Goal: Information Seeking & Learning: Learn about a topic

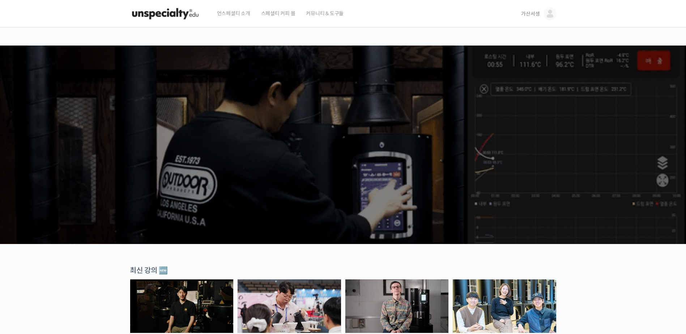
click at [534, 15] on span "가산서생" at bounding box center [530, 13] width 18 height 7
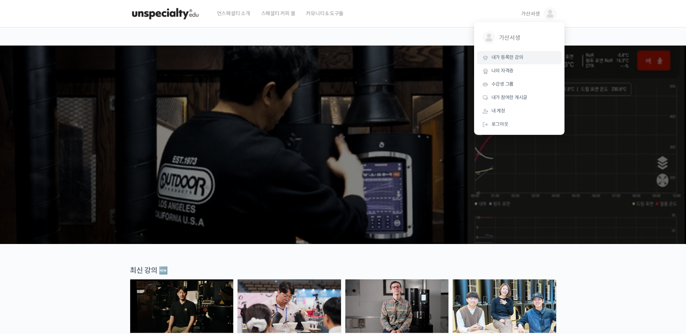
click at [509, 57] on span "내가 등록한 강의" at bounding box center [507, 57] width 32 height 6
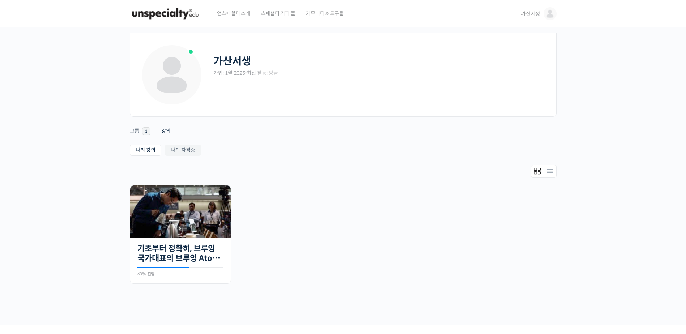
scroll to position [36, 0]
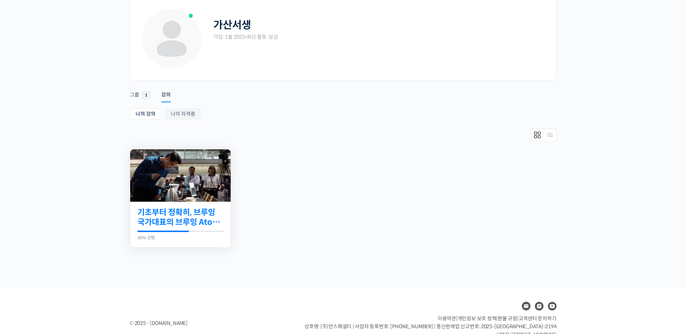
click at [165, 215] on link "기초부터 정확히, 브루잉 국가대표의 브루잉 AtoZ 클래스" at bounding box center [180, 218] width 86 height 20
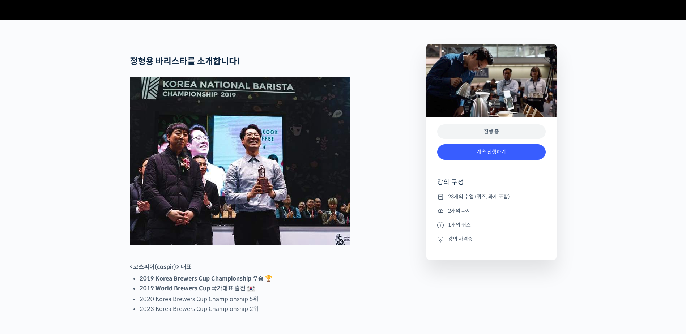
scroll to position [325, 0]
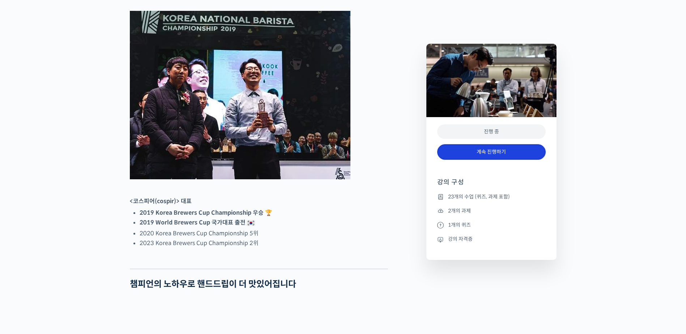
click at [505, 153] on link "계속 진행하기" at bounding box center [491, 152] width 108 height 16
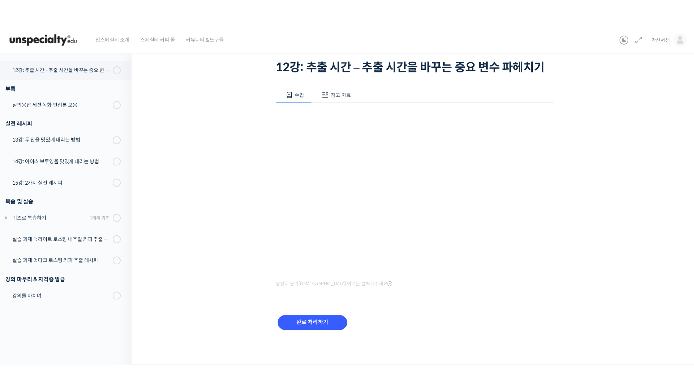
scroll to position [326, 0]
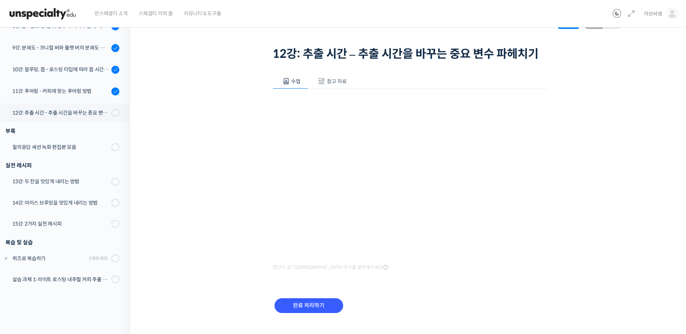
scroll to position [61, 0]
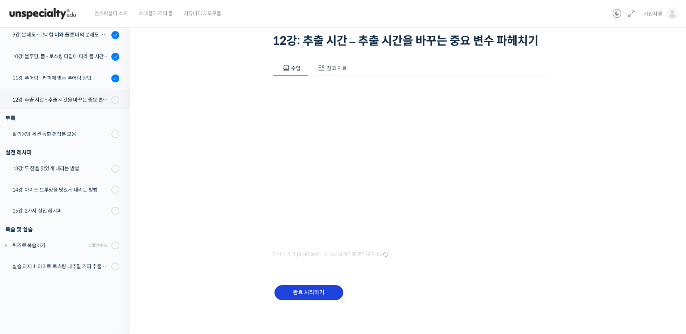
click at [299, 293] on input "완료 처리하기" at bounding box center [308, 292] width 69 height 15
